Goal: Information Seeking & Learning: Learn about a topic

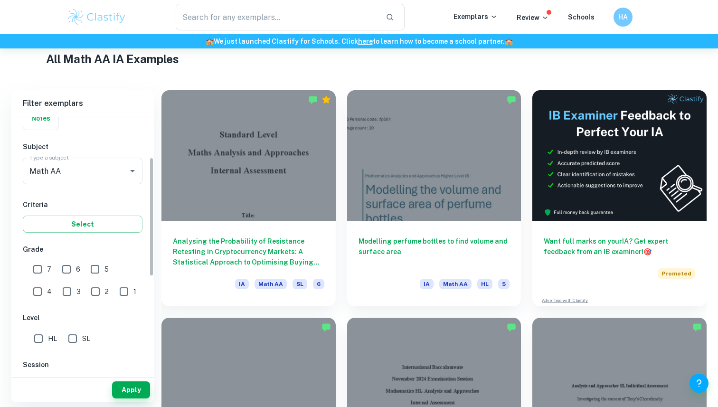
scroll to position [85, 0]
click at [114, 291] on input "1" at bounding box center [123, 290] width 19 height 19
checkbox input "true"
click at [88, 179] on input "Math AA" at bounding box center [69, 170] width 84 height 18
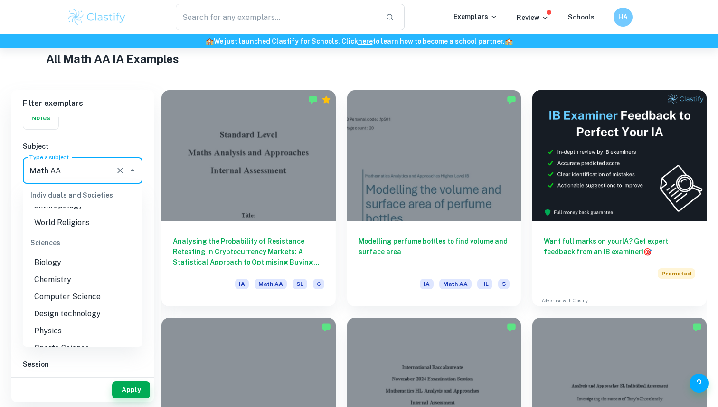
scroll to position [1088, 0]
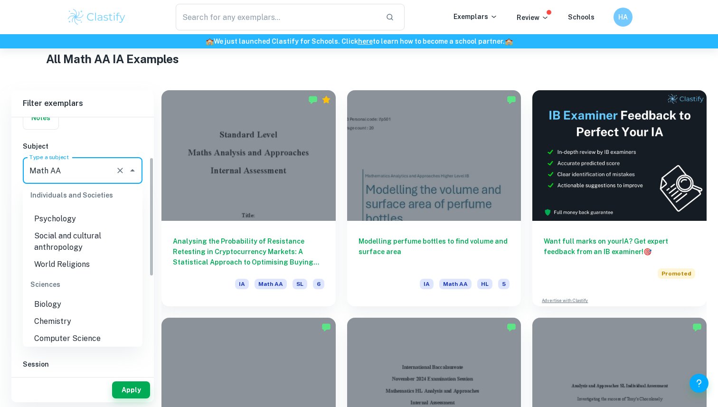
click at [120, 171] on icon "Clear" at bounding box center [119, 170] width 9 height 9
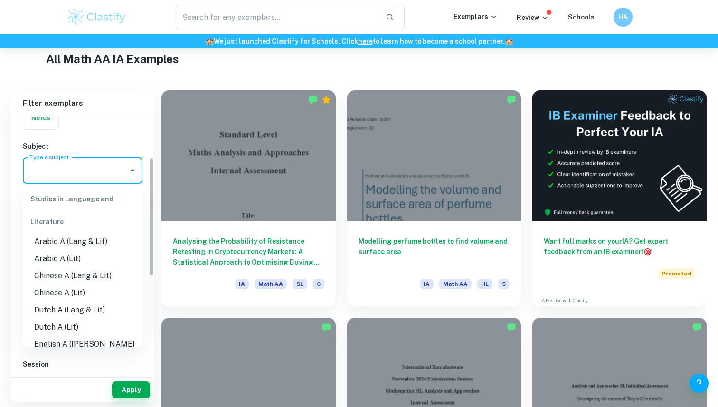
click at [111, 133] on div "IB College Category IA EE TOK Notes Subject Type a subject Math AA Type a subje…" at bounding box center [82, 306] width 142 height 549
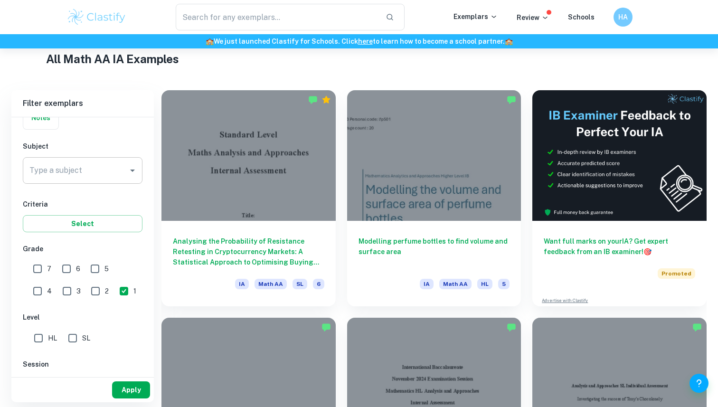
click at [131, 386] on button "Apply" at bounding box center [131, 389] width 38 height 17
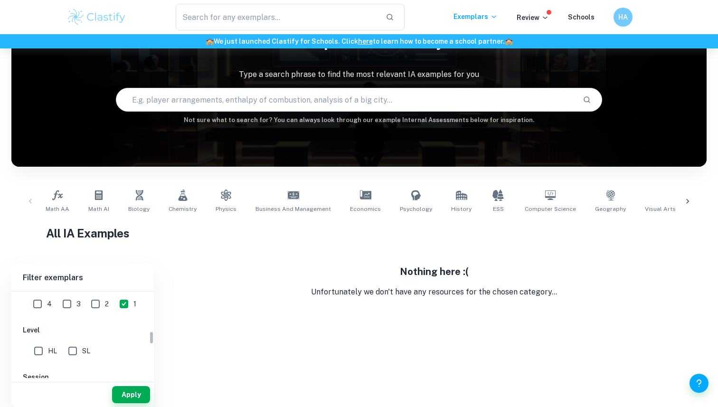
scroll to position [244, 0]
click at [86, 306] on input "2" at bounding box center [95, 306] width 19 height 19
checkbox input "true"
click at [57, 306] on input "3" at bounding box center [66, 306] width 19 height 19
checkbox input "true"
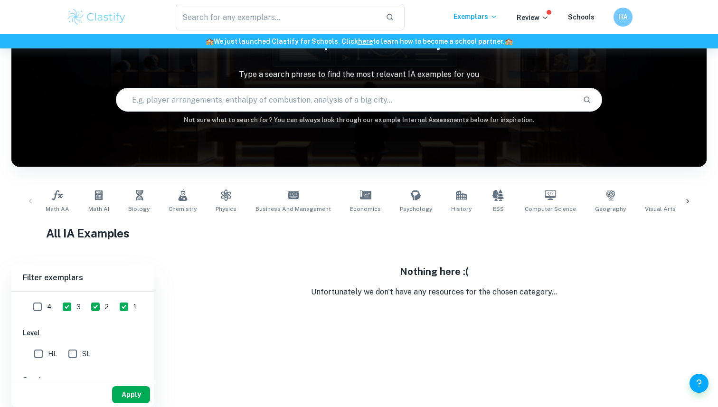
click at [126, 394] on button "Apply" at bounding box center [131, 394] width 38 height 17
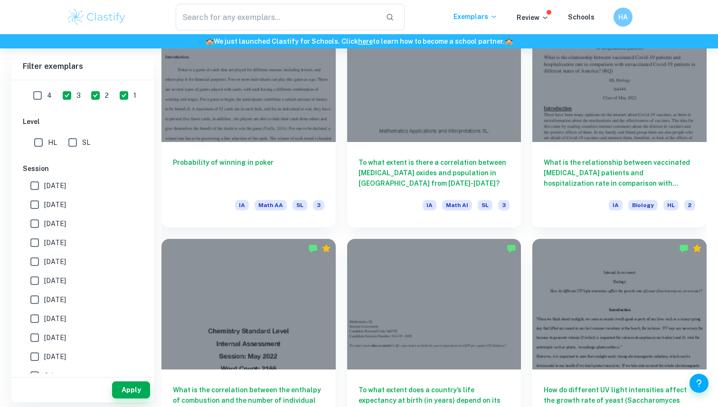
scroll to position [1927, 0]
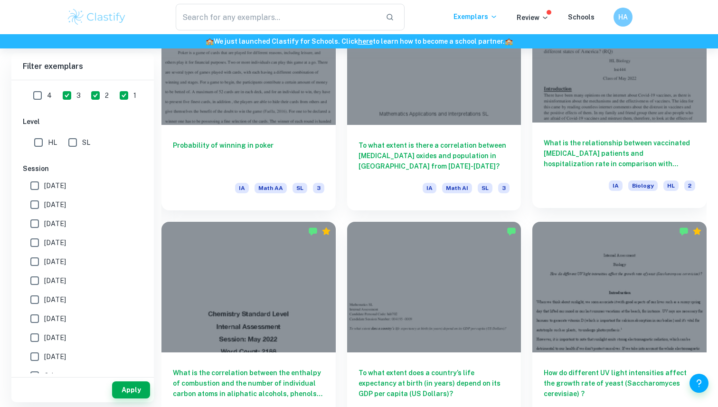
click at [586, 145] on h6 "What is the relationship between vaccinated [MEDICAL_DATA] patients and hospita…" at bounding box center [618, 153] width 151 height 31
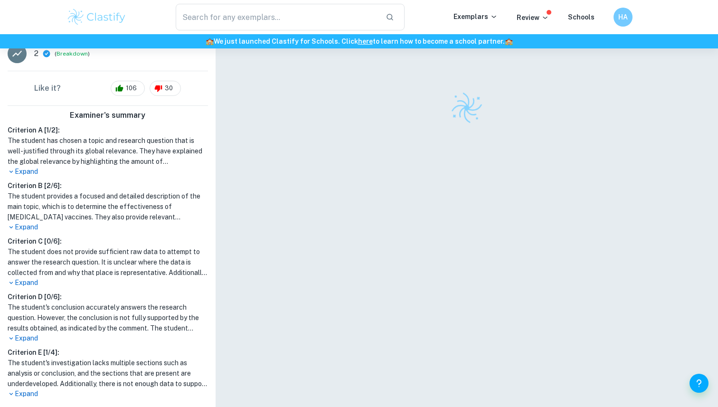
scroll to position [239, 0]
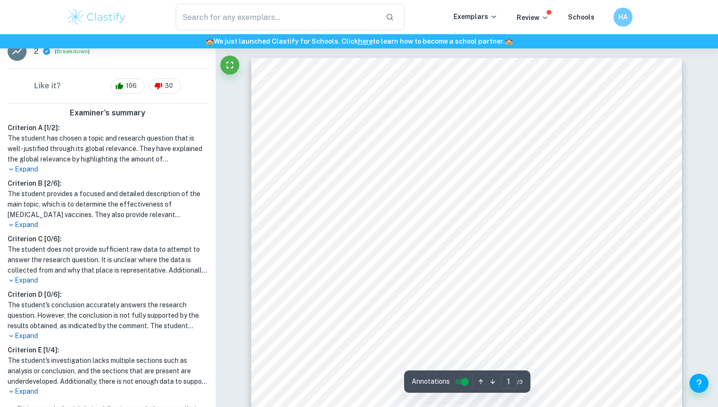
click at [28, 275] on p "Expand" at bounding box center [108, 280] width 200 height 10
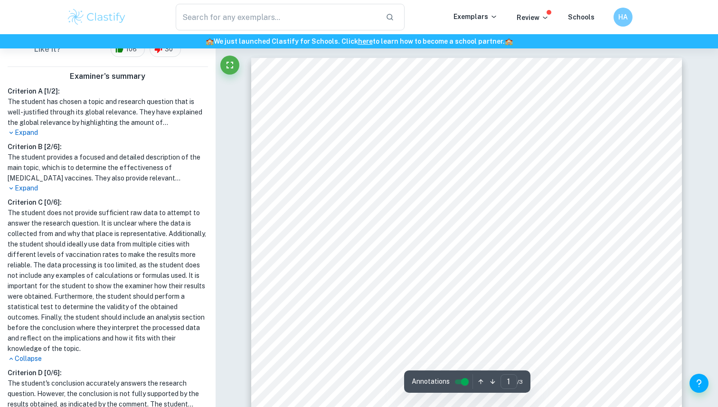
scroll to position [293, 0]
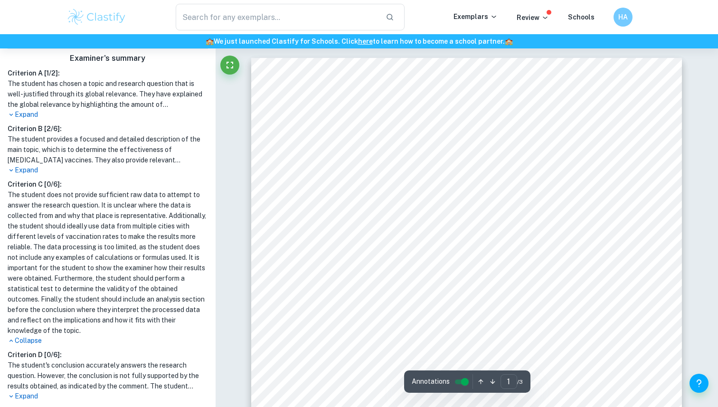
click at [19, 165] on p "Expand" at bounding box center [108, 170] width 200 height 10
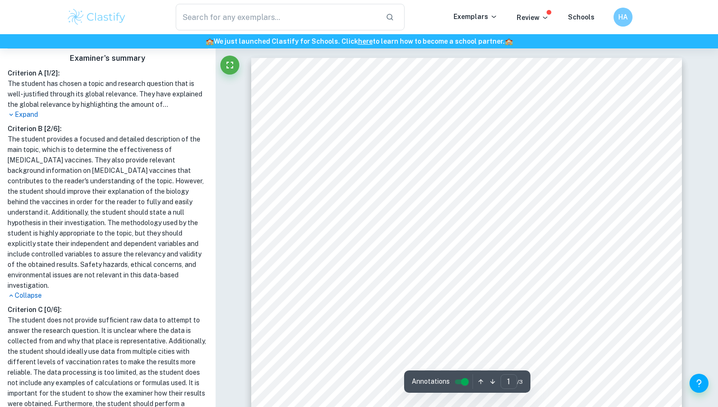
click at [25, 110] on p "Expand" at bounding box center [108, 115] width 200 height 10
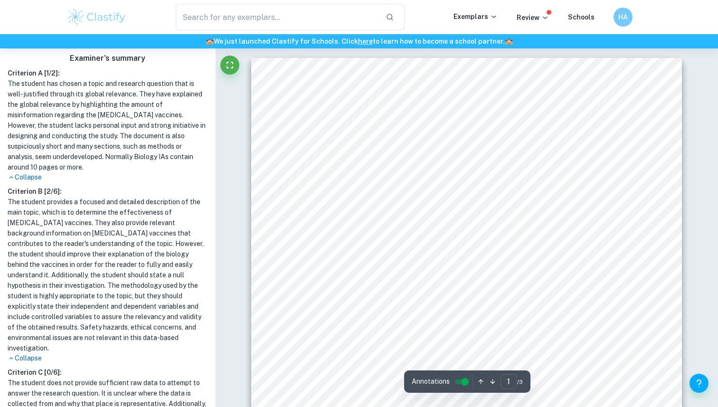
scroll to position [0, 0]
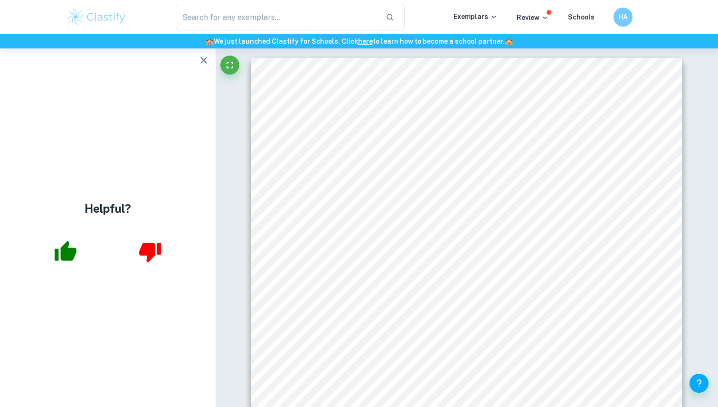
click at [210, 59] on button "button" at bounding box center [203, 60] width 19 height 19
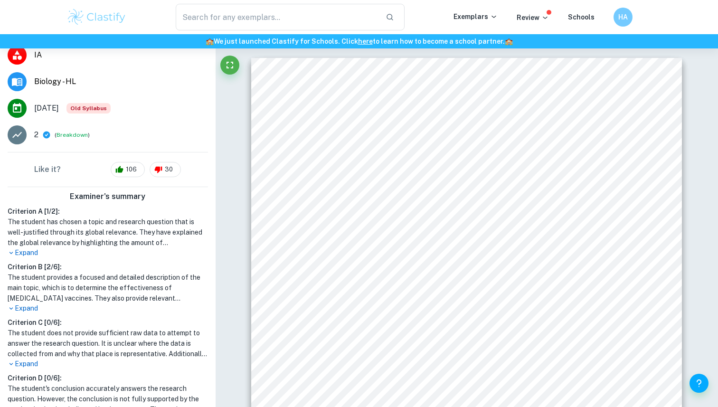
scroll to position [165, 0]
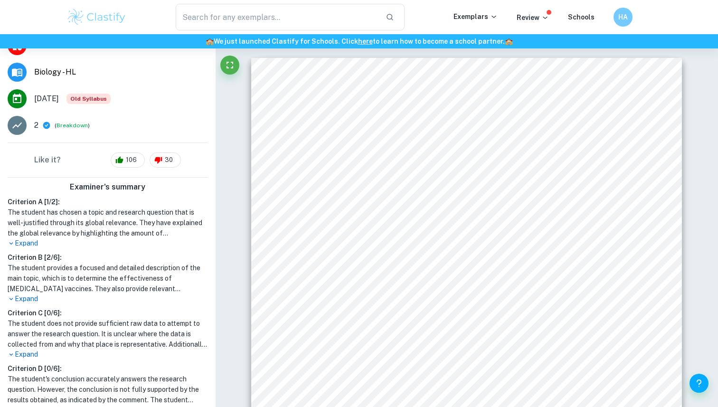
click at [28, 238] on p "Expand" at bounding box center [108, 243] width 200 height 10
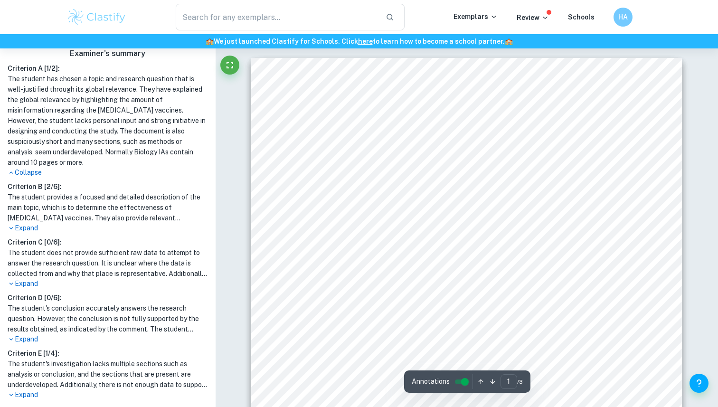
scroll to position [302, 0]
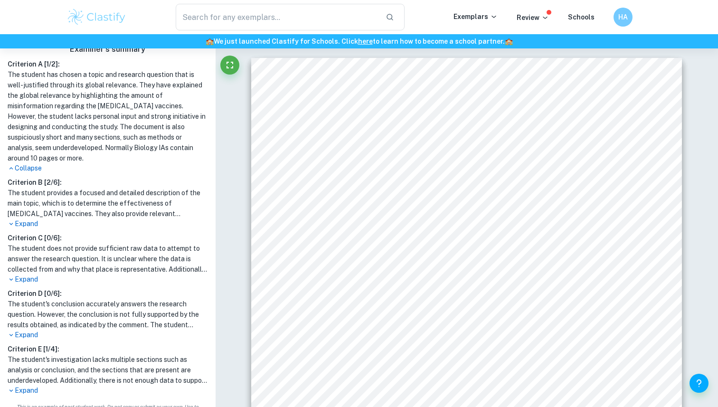
click at [28, 330] on p "Expand" at bounding box center [108, 335] width 200 height 10
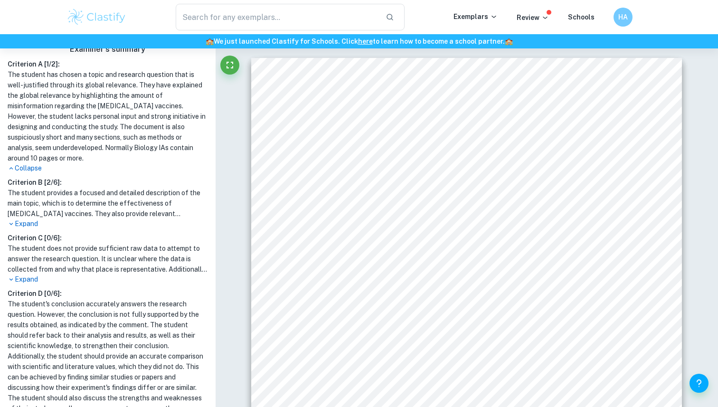
scroll to position [417, 0]
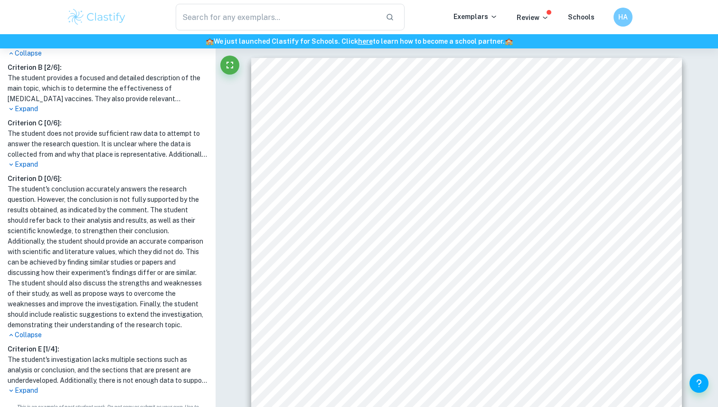
click at [24, 385] on p "Expand" at bounding box center [108, 390] width 200 height 10
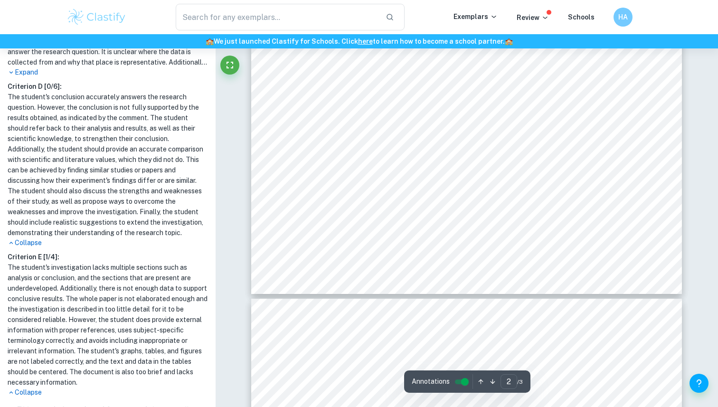
scroll to position [1064, 0]
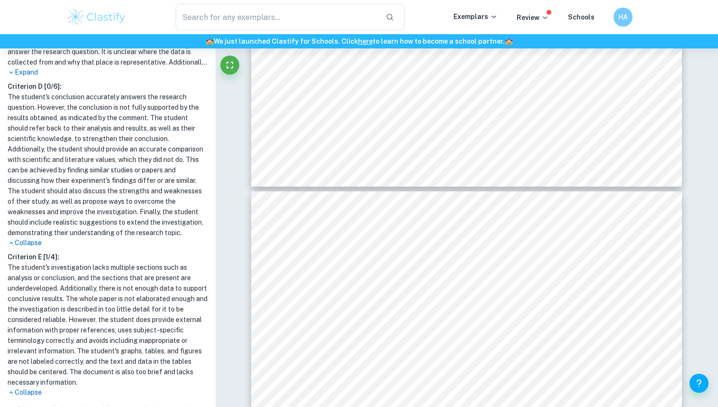
type input "3"
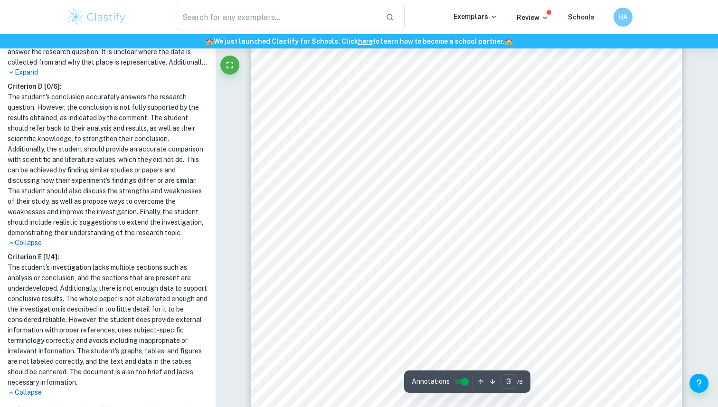
scroll to position [1383, 0]
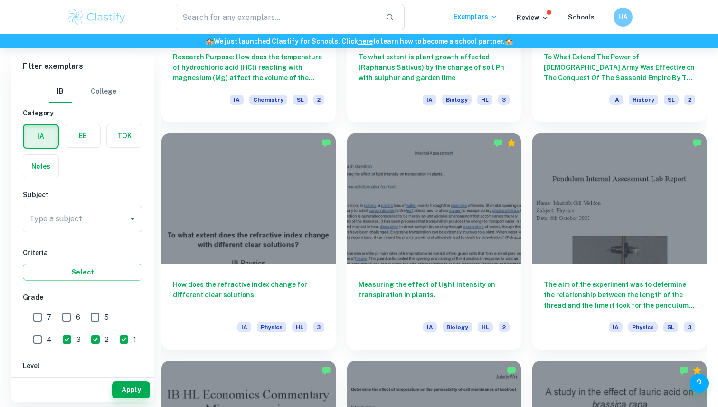
scroll to position [2768, 0]
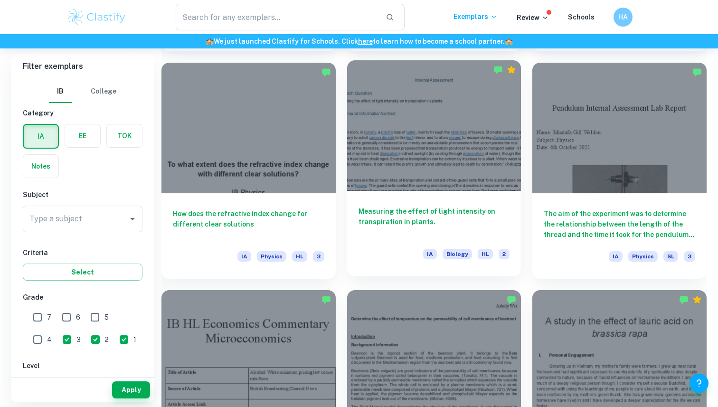
click at [391, 206] on h6 "Measuring the effect of light intensity on transpiration in plants." at bounding box center [433, 221] width 151 height 31
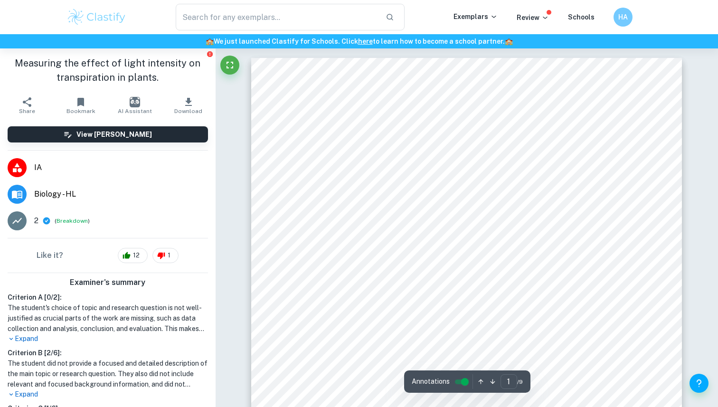
click at [18, 337] on p "Expand" at bounding box center [108, 339] width 200 height 10
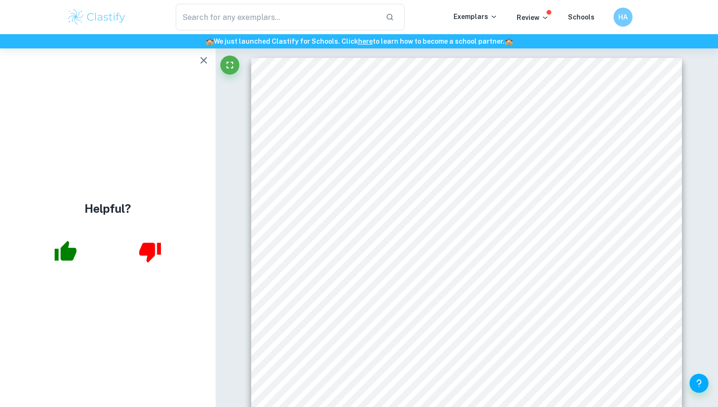
click at [205, 58] on icon "button" at bounding box center [203, 60] width 11 height 11
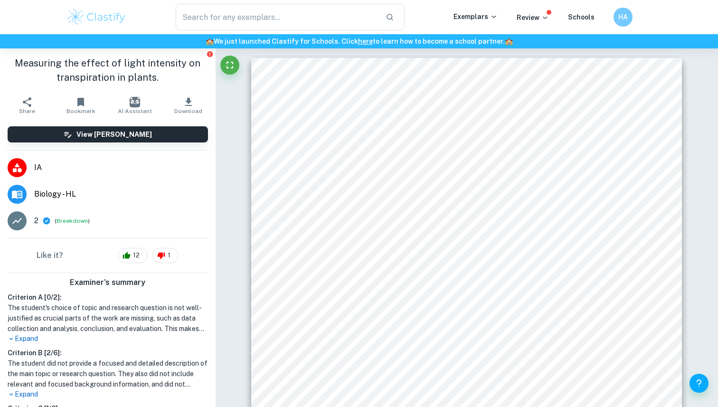
scroll to position [55, 0]
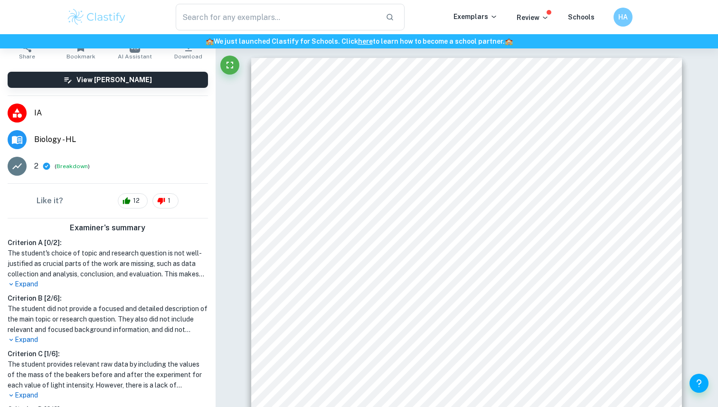
click at [34, 282] on p "Expand" at bounding box center [108, 284] width 200 height 10
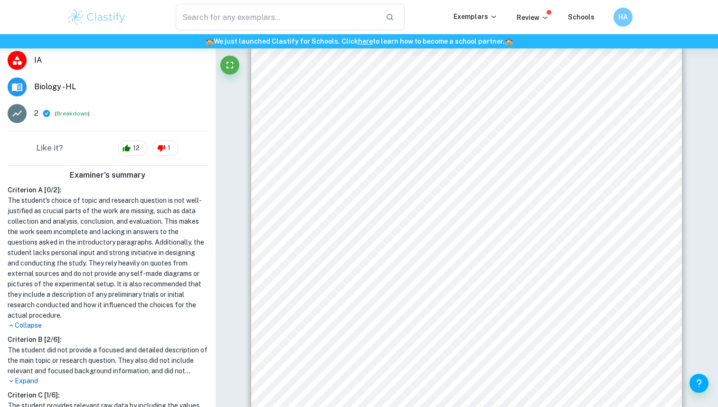
scroll to position [97, 0]
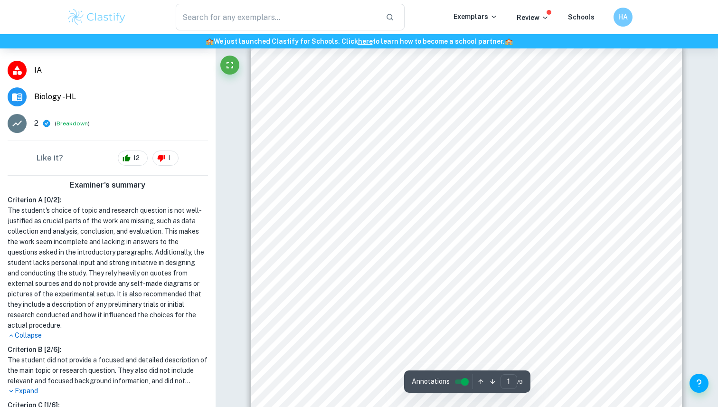
click at [373, 187] on span "plant’s" at bounding box center [374, 185] width 22 height 8
click at [373, 185] on span "plant’s" at bounding box center [374, 185] width 22 height 8
drag, startPoint x: 374, startPoint y: 201, endPoint x: 357, endPoint y: 200, distance: 17.1
click at [357, 200] on div "Internal Assessment Research Question Measuring the effect of light intensity o…" at bounding box center [466, 320] width 430 height 557
drag, startPoint x: 372, startPoint y: 197, endPoint x: 359, endPoint y: 197, distance: 12.8
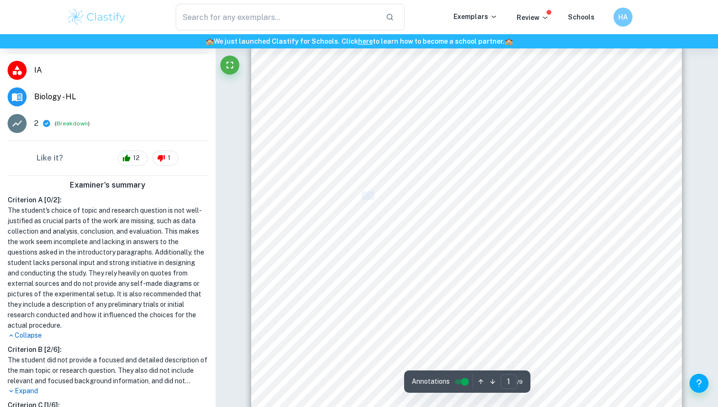
click at [359, 197] on span "carbon dioxide" at bounding box center [363, 196] width 50 height 8
click at [353, 197] on span "carbon dioxide" at bounding box center [363, 196] width 50 height 8
click at [325, 214] on span "functions of the stomates. It has been proposed that transpiration provides the…" at bounding box center [459, 217] width 376 height 8
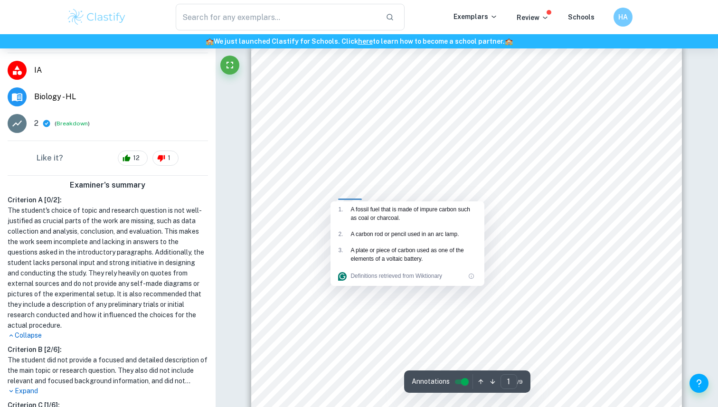
click at [269, 278] on div "Internal Assessment Research Question Measuring the effect of light intensity o…" at bounding box center [466, 320] width 430 height 557
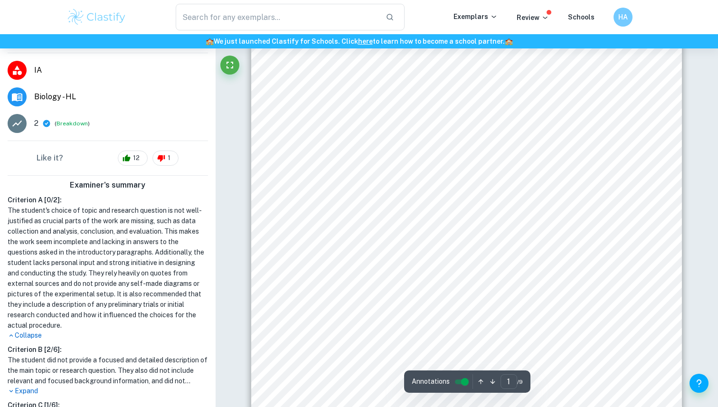
scroll to position [60, 0]
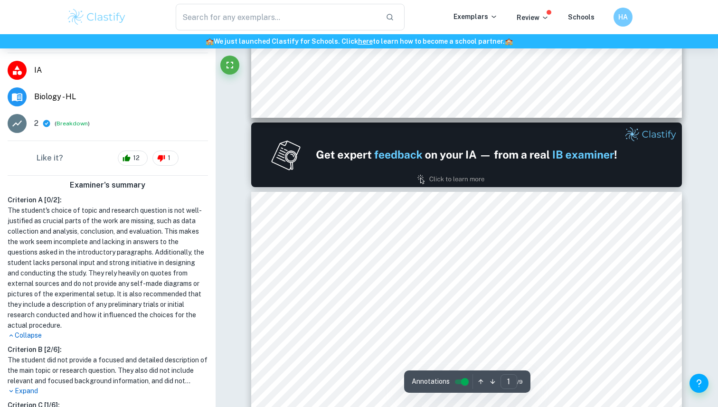
type input "2"
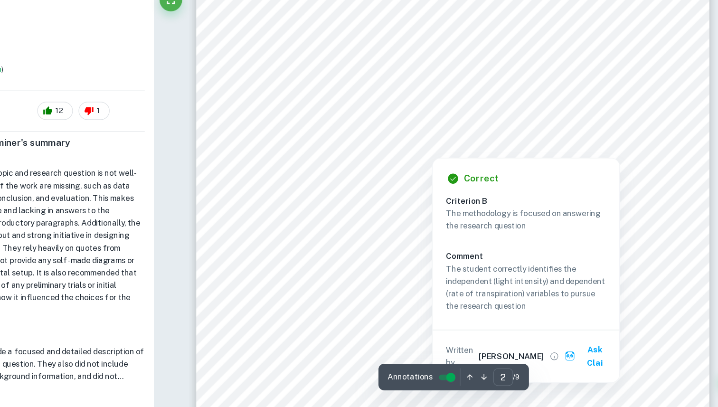
scroll to position [820, 0]
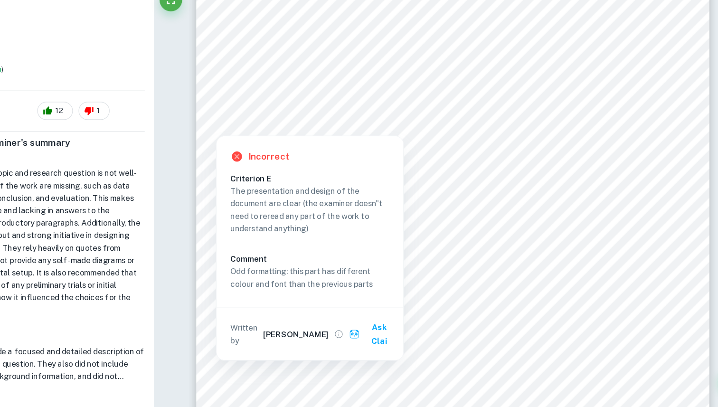
click at [329, 340] on h6 "[PERSON_NAME]" at bounding box center [334, 345] width 55 height 10
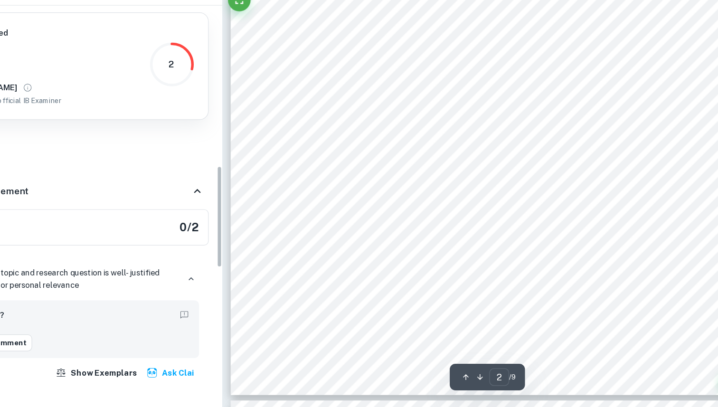
scroll to position [488, 0]
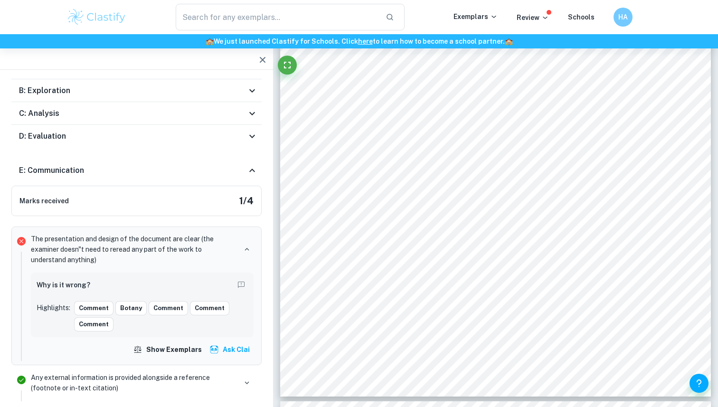
click at [270, 62] on button "button" at bounding box center [262, 59] width 19 height 19
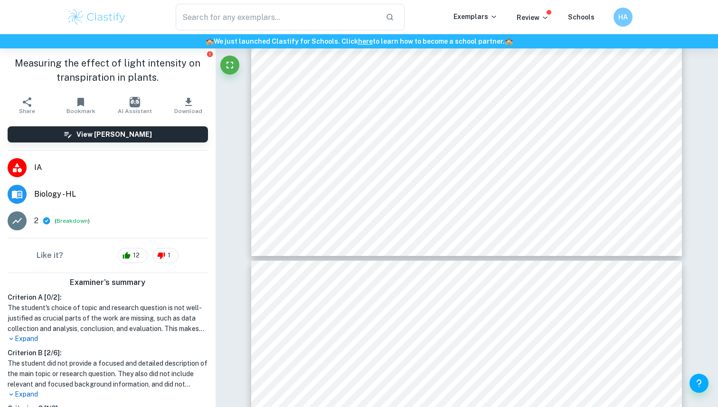
scroll to position [979, 0]
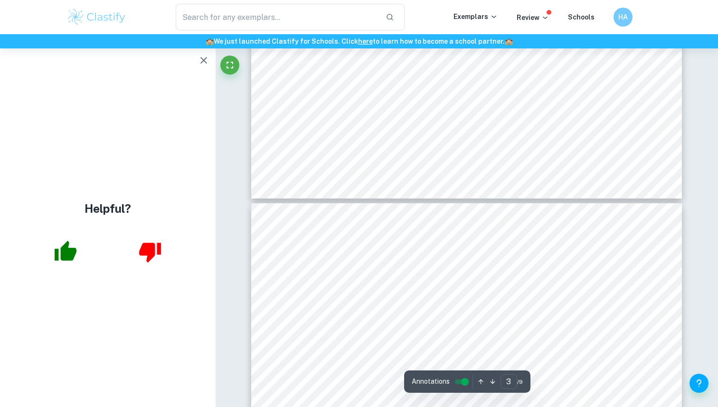
click at [202, 58] on icon "button" at bounding box center [203, 60] width 11 height 11
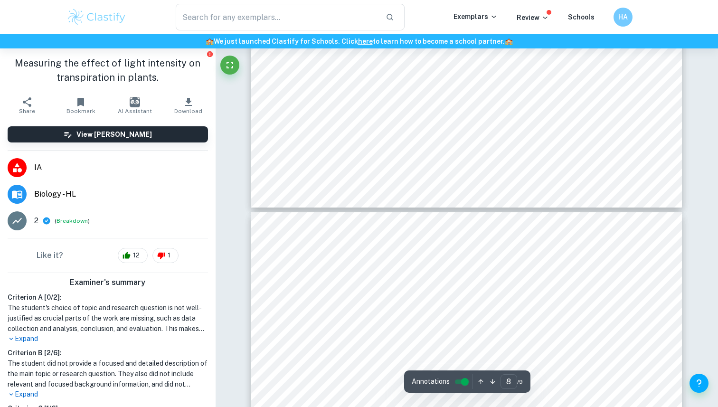
scroll to position [4341, 0]
type input "9"
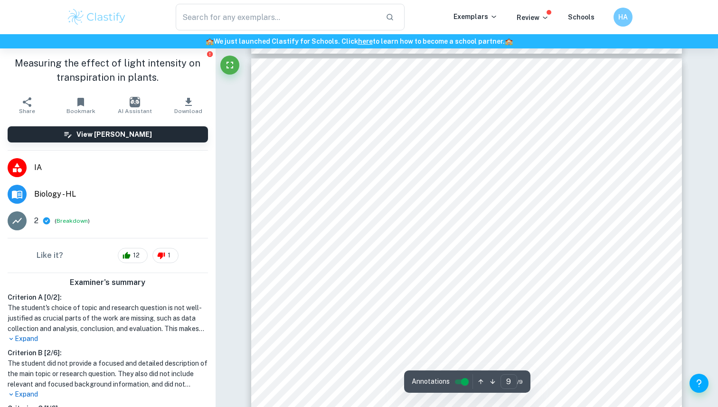
scroll to position [4713, 0]
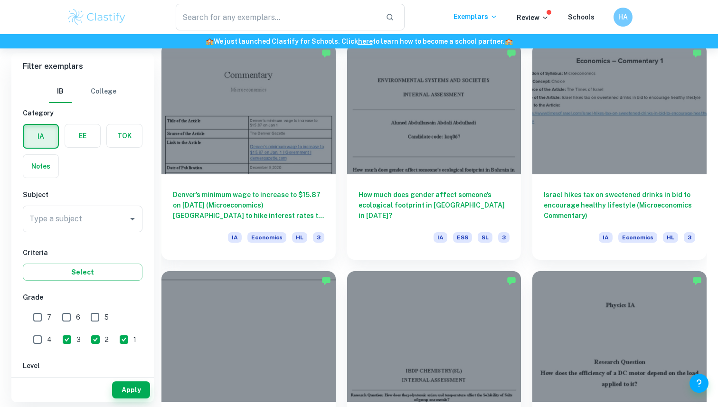
scroll to position [1345, 0]
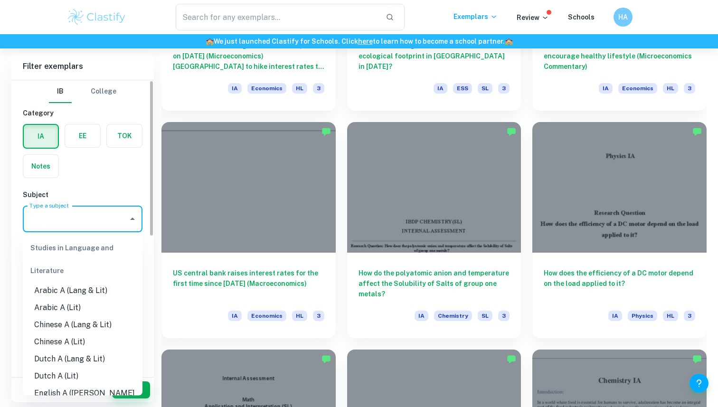
click at [91, 219] on input "Type a subject" at bounding box center [75, 219] width 97 height 18
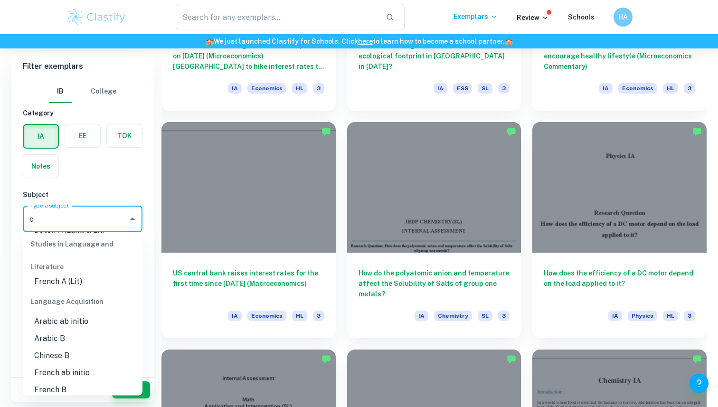
scroll to position [0, 0]
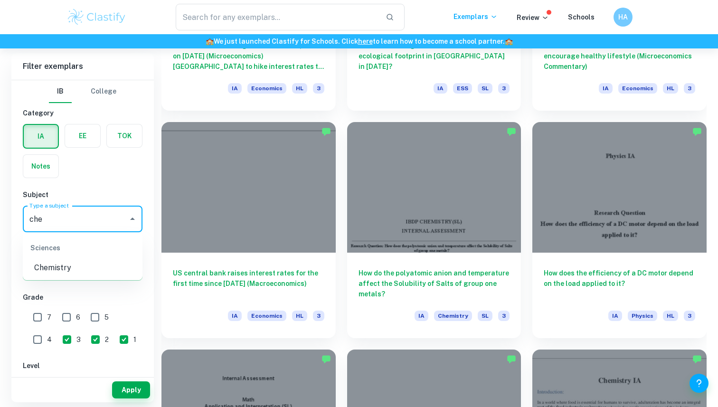
click at [61, 265] on li "Chemistry" at bounding box center [83, 267] width 120 height 17
type input "Chemistry"
click at [127, 386] on button "Apply" at bounding box center [131, 389] width 38 height 17
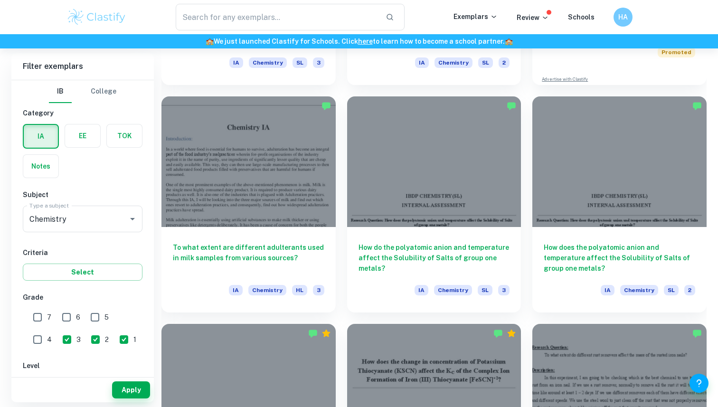
scroll to position [442, 0]
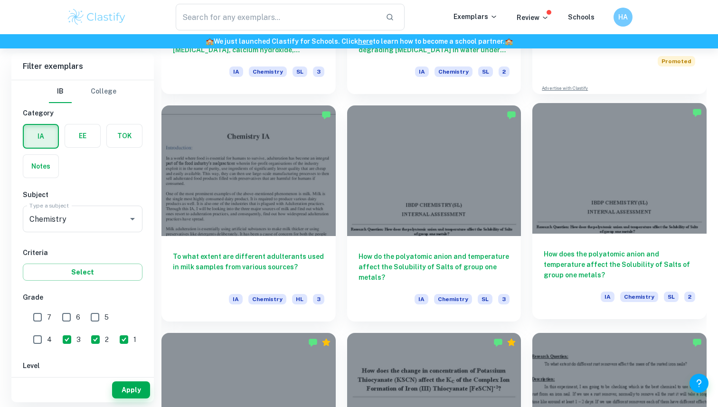
click at [558, 255] on h6 "How does the polyatomic anion and temperature affect the Solubility of Salts of…" at bounding box center [618, 264] width 151 height 31
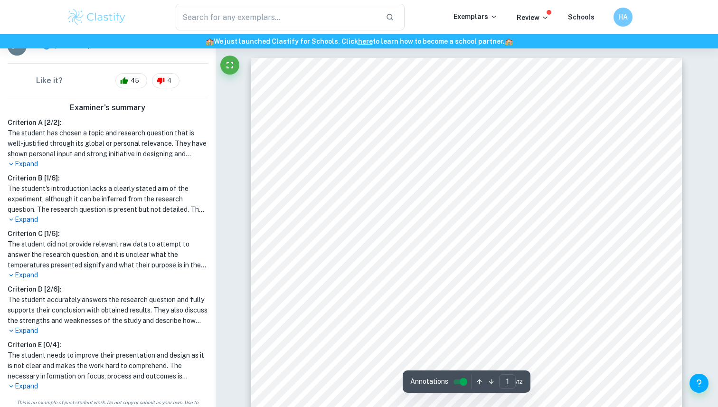
scroll to position [225, 0]
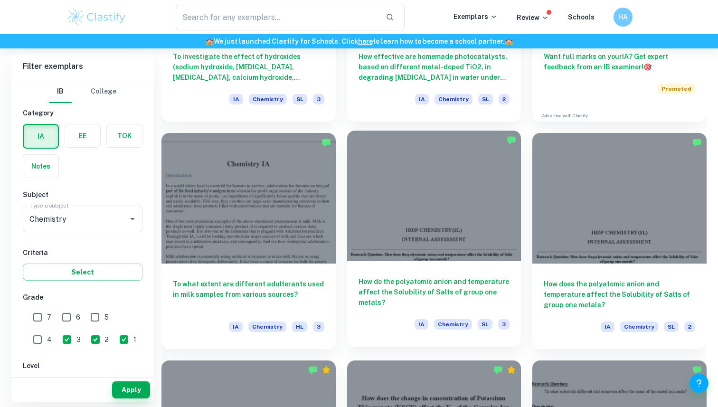
scroll to position [431, 0]
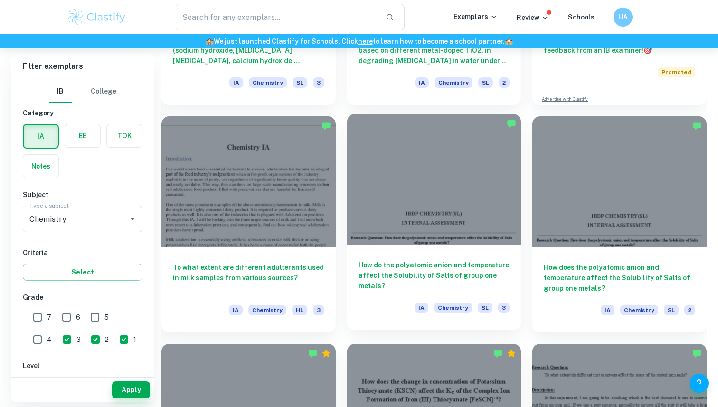
click at [429, 266] on h6 "How do the polyatomic anion and temperature affect the Solubility of Salts of g…" at bounding box center [433, 275] width 151 height 31
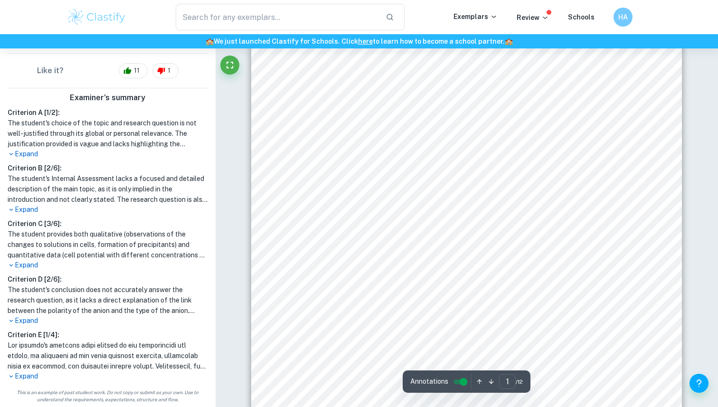
scroll to position [161, 0]
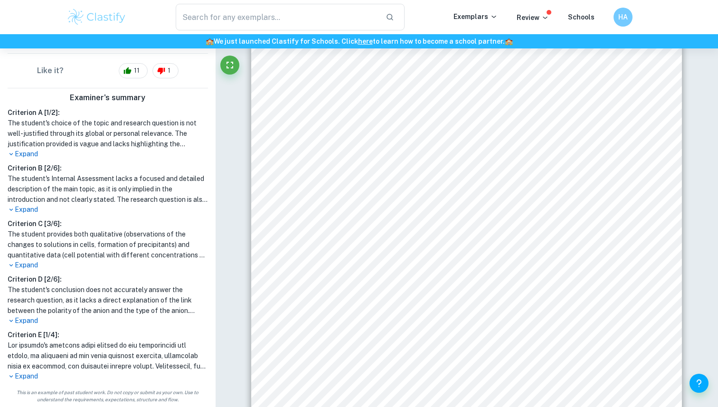
scroll to position [431, 0]
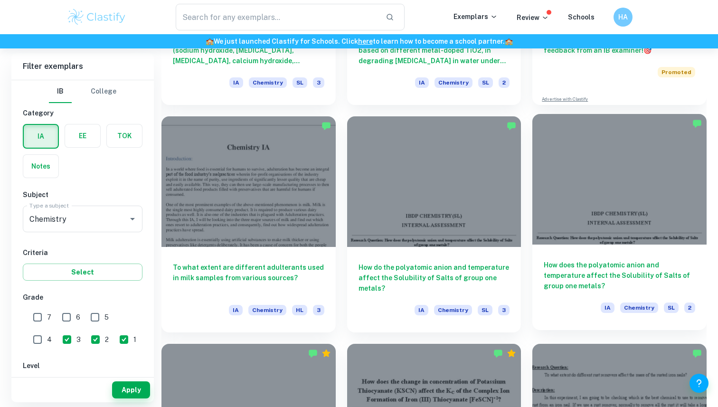
click at [607, 266] on h6 "How does the polyatomic anion and temperature affect the Solubility of Salts of…" at bounding box center [618, 275] width 151 height 31
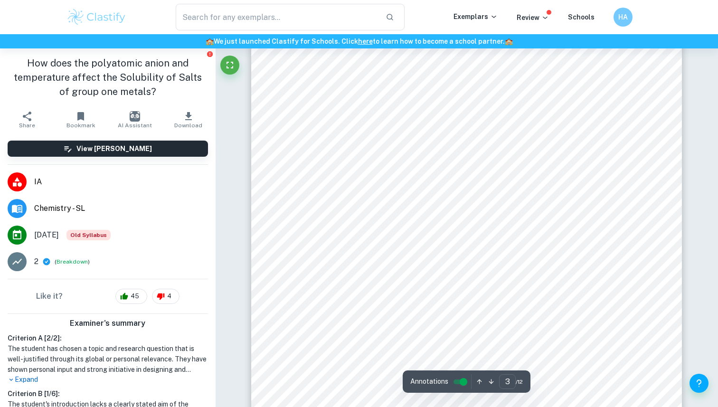
scroll to position [1241, 0]
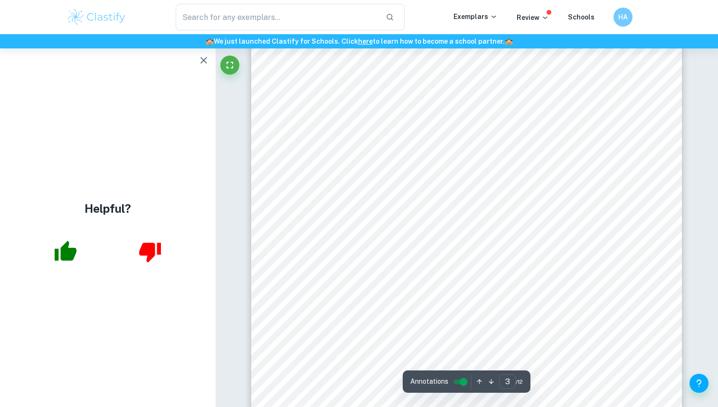
click at [206, 62] on icon "button" at bounding box center [203, 60] width 11 height 11
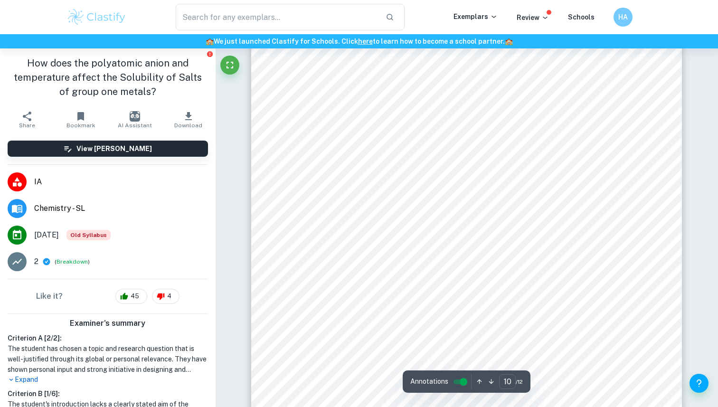
scroll to position [5265, 0]
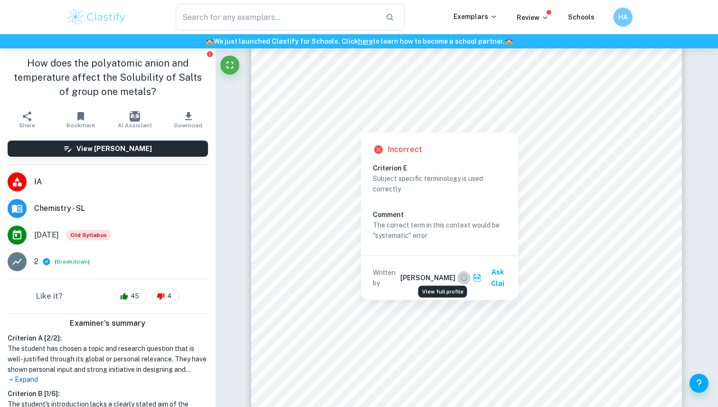
click at [459, 273] on icon "View full profile" at bounding box center [463, 277] width 9 height 9
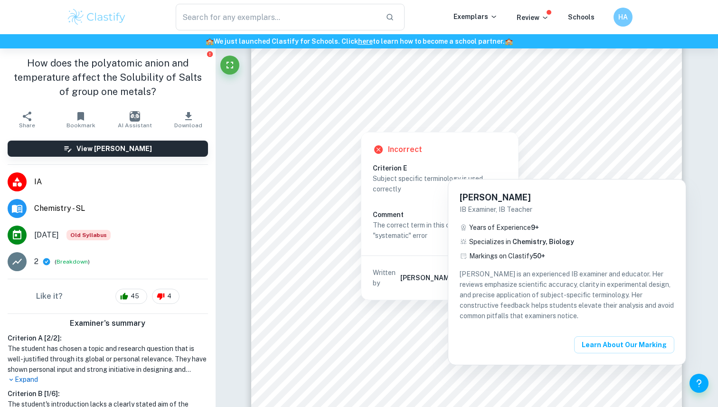
click at [300, 235] on div at bounding box center [359, 203] width 718 height 407
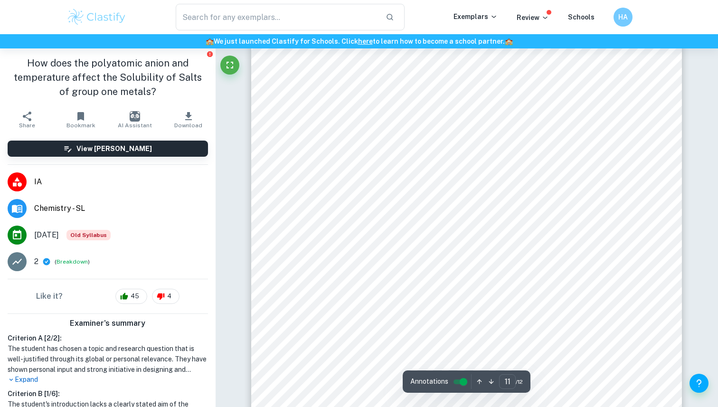
scroll to position [5889, 0]
type input "12"
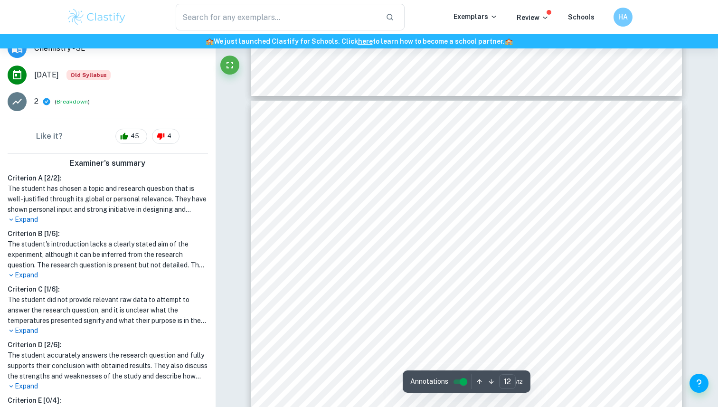
scroll to position [225, 0]
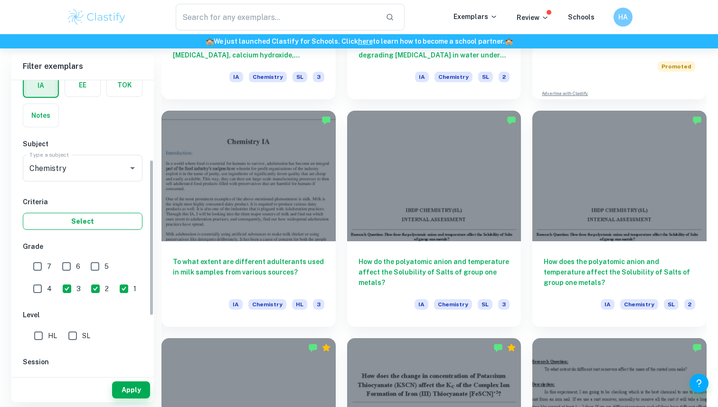
scroll to position [3, 0]
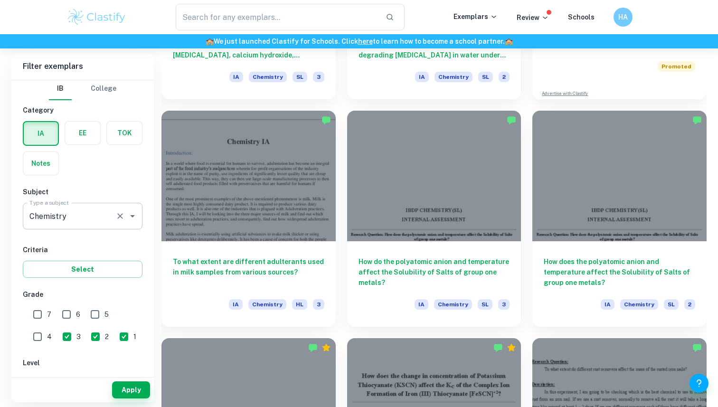
click at [80, 213] on input "Chemistry" at bounding box center [69, 216] width 84 height 18
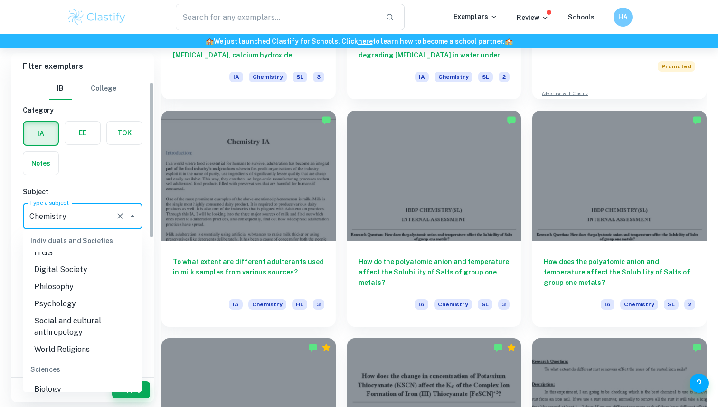
scroll to position [0, 0]
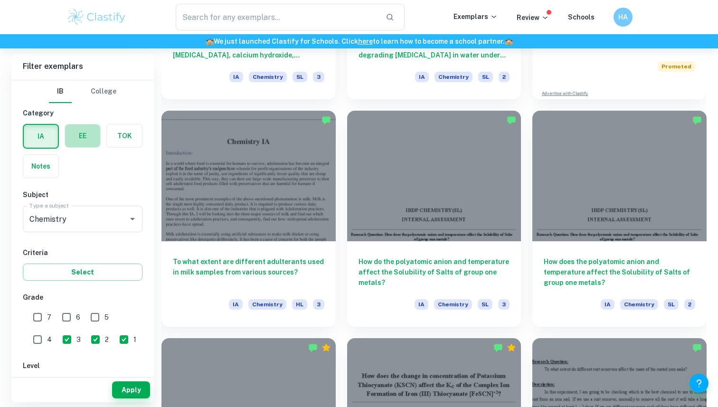
click at [86, 137] on label "button" at bounding box center [82, 135] width 35 height 23
click at [0, 0] on input "radio" at bounding box center [0, 0] width 0 height 0
click at [86, 228] on div "Chemistry Type a subject" at bounding box center [83, 218] width 120 height 27
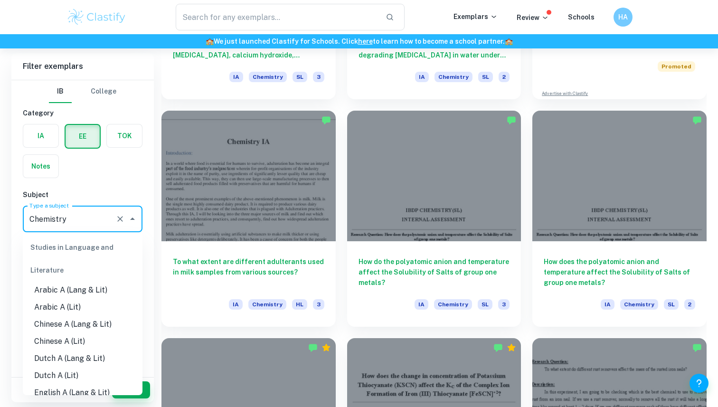
scroll to position [974, 0]
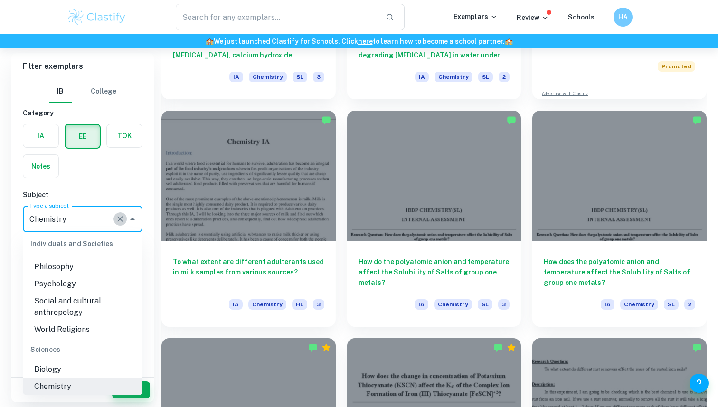
click at [123, 220] on icon "Clear" at bounding box center [119, 218] width 9 height 9
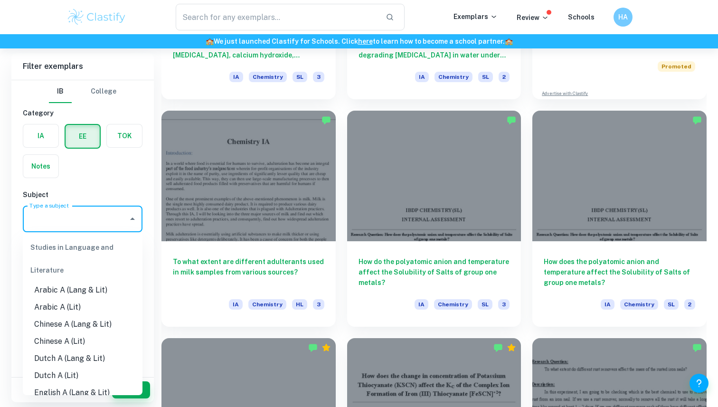
click at [75, 170] on div "IA EE TOK Notes" at bounding box center [79, 148] width 125 height 60
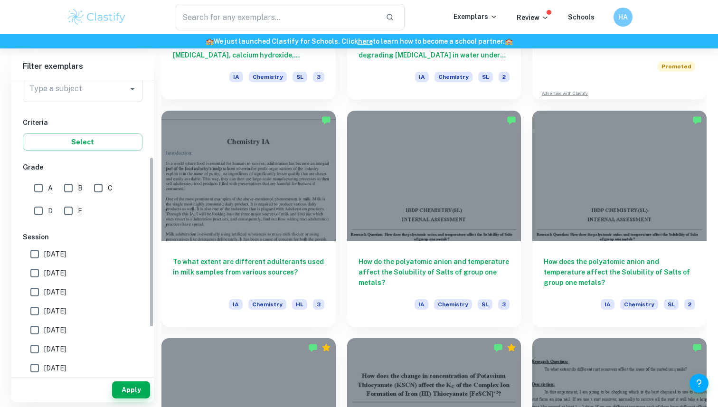
scroll to position [132, 0]
click at [39, 210] on input "D" at bounding box center [38, 208] width 19 height 19
checkbox input "true"
click at [65, 209] on input "E" at bounding box center [68, 208] width 19 height 19
checkbox input "true"
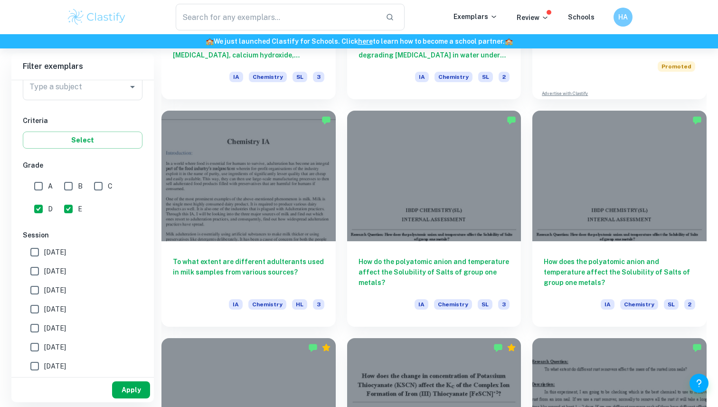
click at [117, 390] on button "Apply" at bounding box center [131, 389] width 38 height 17
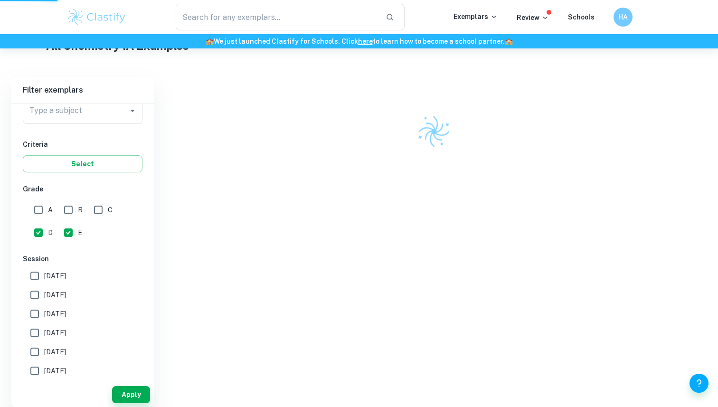
scroll to position [233, 0]
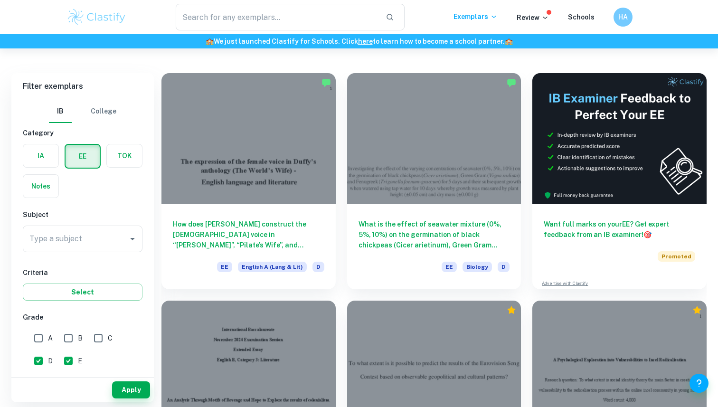
scroll to position [48, 0]
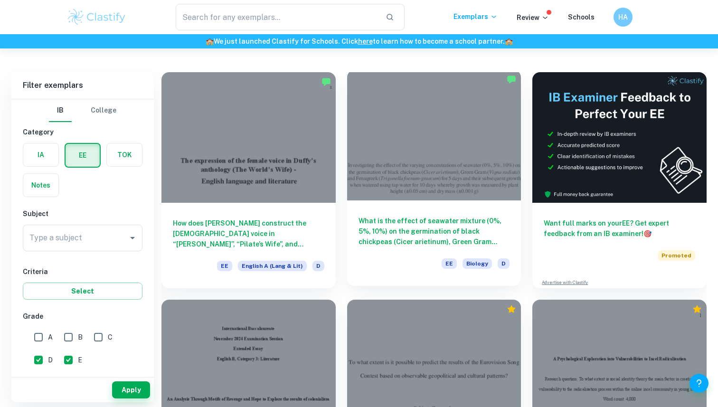
click at [414, 238] on h6 "What is the effect of seawater mixture (0%, 5%, 10%) on the germination of blac…" at bounding box center [433, 230] width 151 height 31
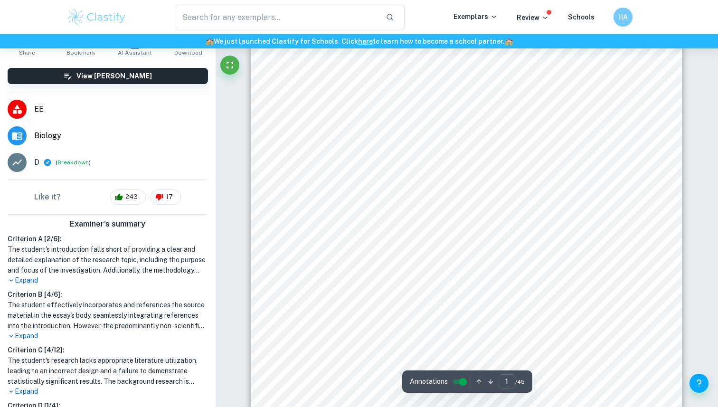
scroll to position [80, 0]
type input "3"
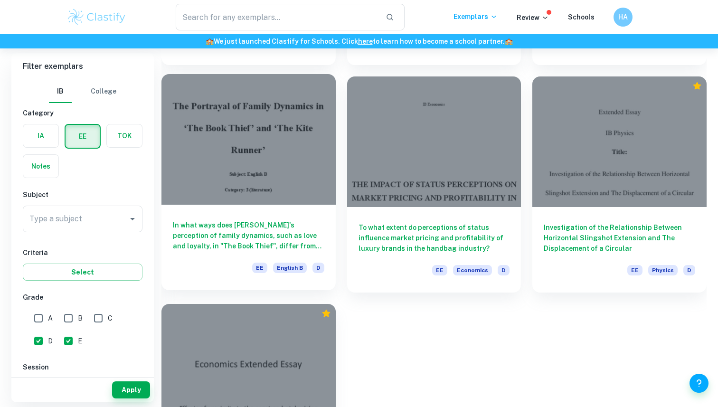
scroll to position [1294, 0]
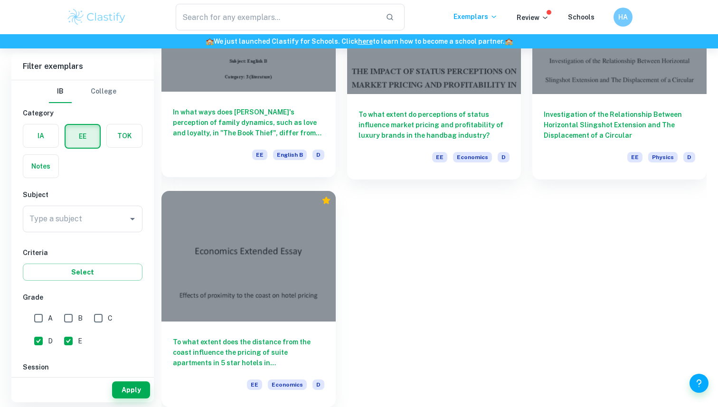
click at [262, 118] on h6 "In what ways does [PERSON_NAME]'s perception of family dynamics, such as love a…" at bounding box center [248, 122] width 151 height 31
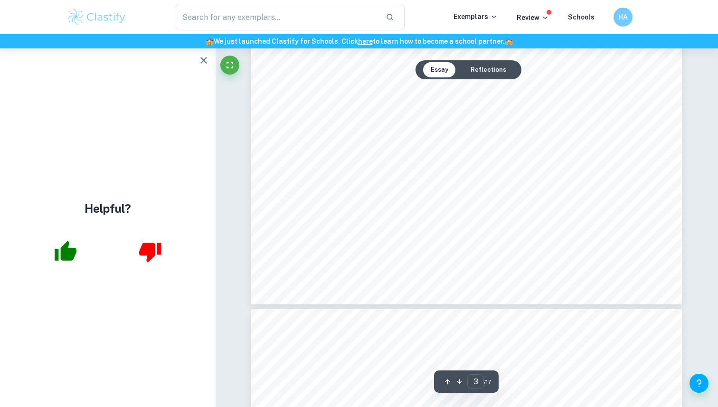
scroll to position [1664, 0]
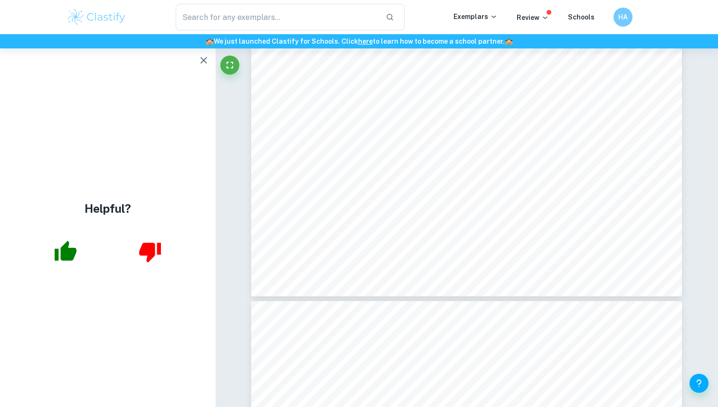
type input "4"
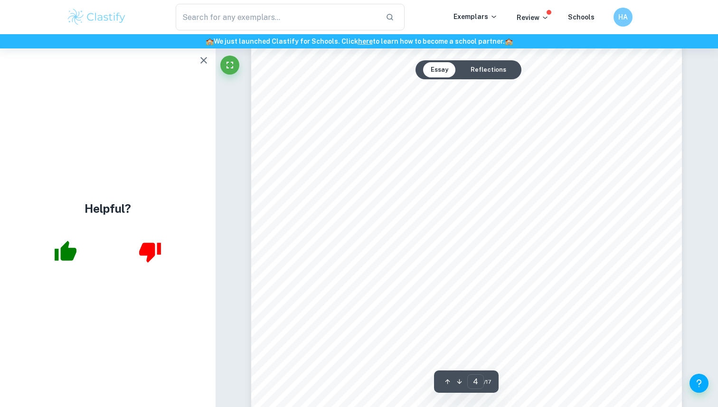
scroll to position [1932, 0]
